Goal: Navigation & Orientation: Go to known website

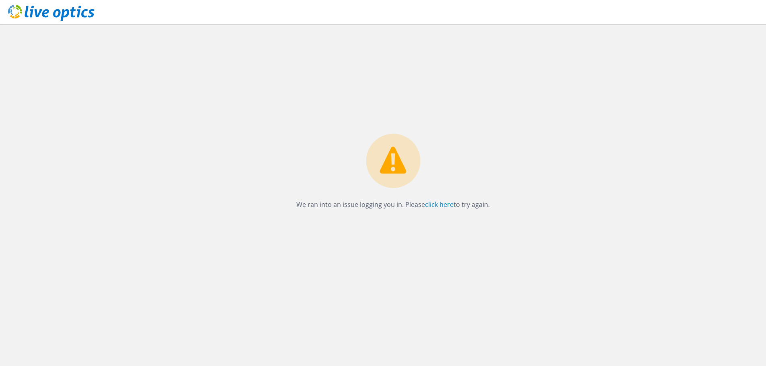
click at [177, 345] on div "We ran into an issue logging you in. Please click here to try again." at bounding box center [393, 195] width 746 height 342
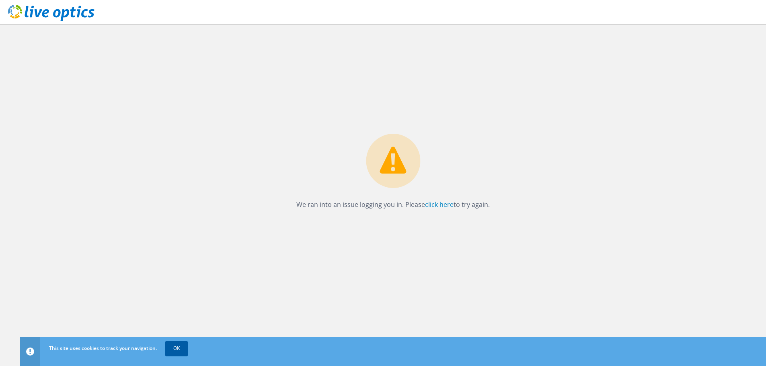
click at [183, 345] on link "OK" at bounding box center [176, 348] width 23 height 14
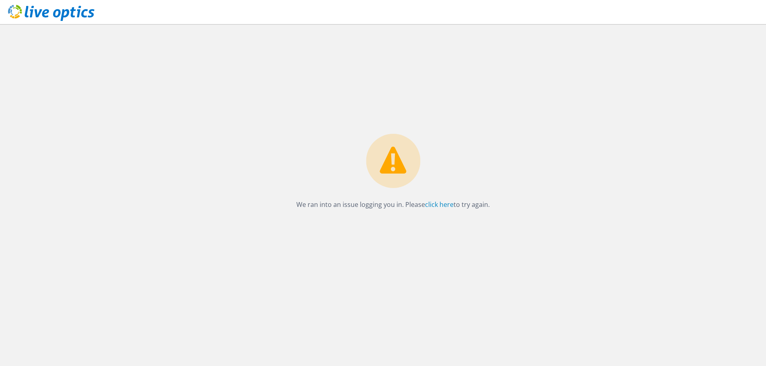
click at [41, 7] on icon at bounding box center [51, 13] width 86 height 16
